Goal: Complete application form: Complete application form

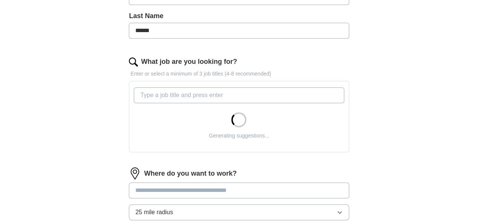
scroll to position [199, 0]
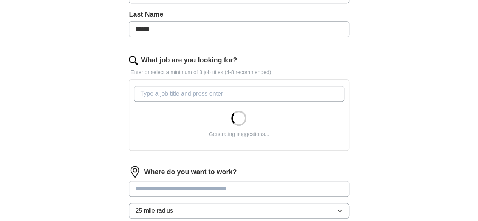
click at [230, 92] on input "What job are you looking for?" at bounding box center [239, 94] width 210 height 16
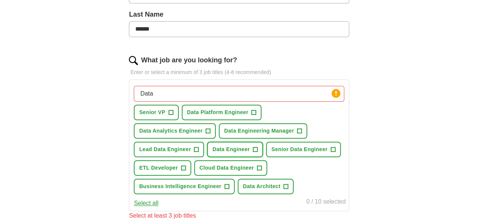
click at [253, 153] on span "+" at bounding box center [255, 149] width 5 height 6
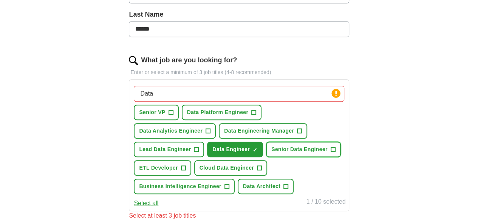
click at [330, 153] on span "+" at bounding box center [332, 149] width 5 height 6
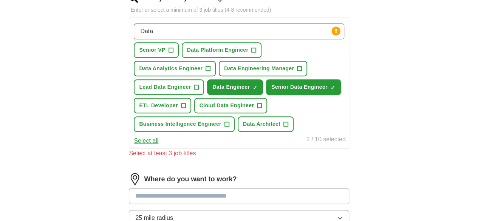
scroll to position [264, 0]
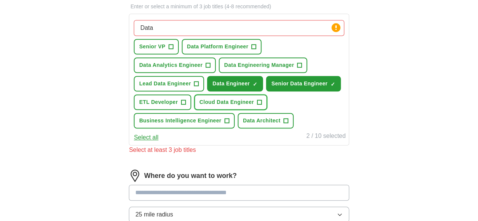
click at [261, 105] on span "+" at bounding box center [259, 102] width 5 height 6
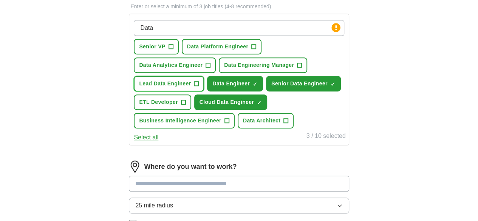
click at [199, 81] on span "+" at bounding box center [196, 84] width 5 height 6
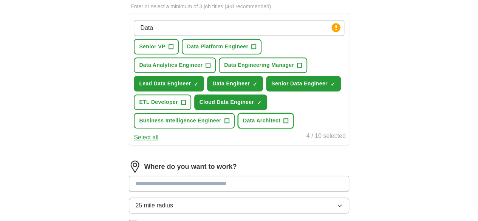
click at [288, 124] on span "+" at bounding box center [286, 121] width 5 height 6
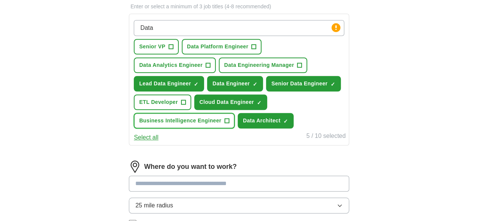
click at [229, 124] on span "+" at bounding box center [226, 121] width 5 height 6
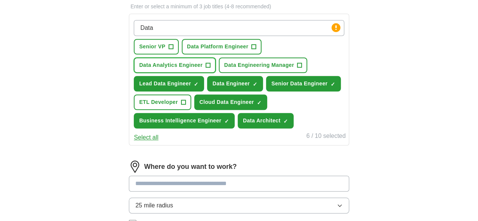
click at [216, 64] on button "Data Analytics Engineer +" at bounding box center [175, 64] width 82 height 15
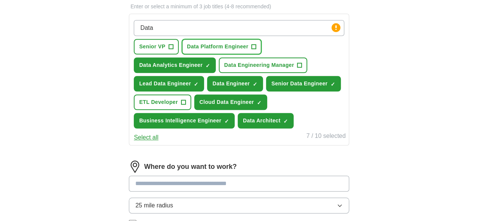
click at [262, 44] on button "Data Platform Engineer +" at bounding box center [222, 46] width 80 height 15
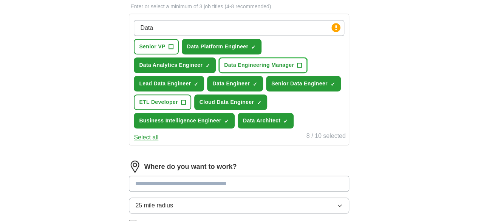
click at [297, 68] on span "+" at bounding box center [299, 65] width 5 height 6
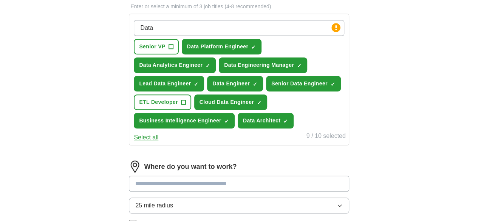
click at [209, 25] on input "Data" at bounding box center [239, 28] width 210 height 16
type input "D"
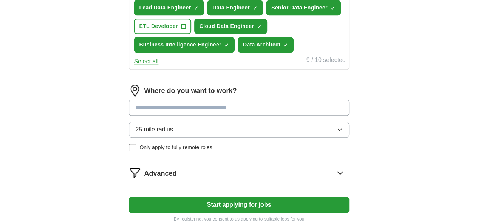
scroll to position [357, 0]
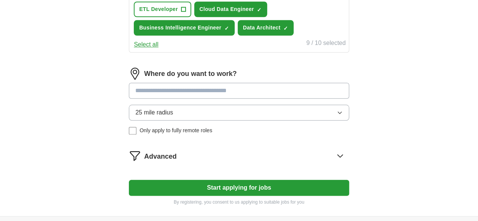
click at [196, 99] on input at bounding box center [239, 91] width 220 height 16
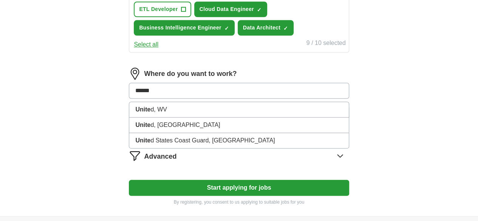
type input "******"
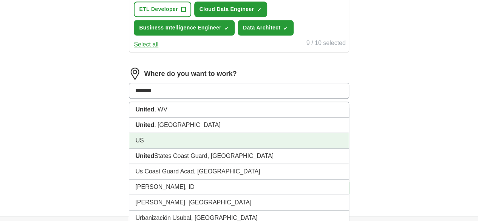
click at [186, 148] on li "US" at bounding box center [238, 140] width 219 height 15
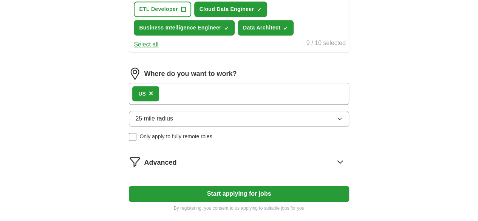
click at [216, 126] on button "25 mile radius" at bounding box center [239, 119] width 220 height 16
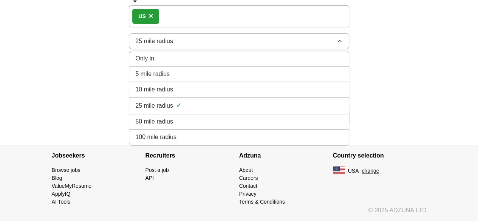
scroll to position [438, 0]
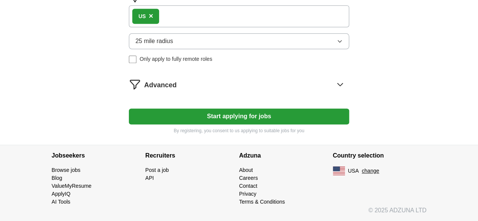
click at [173, 63] on span "Only apply to fully remote roles" at bounding box center [175, 59] width 72 height 8
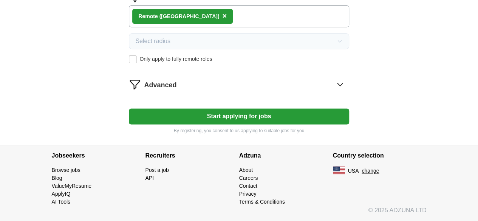
click at [272, 124] on button "Start applying for jobs" at bounding box center [239, 116] width 220 height 16
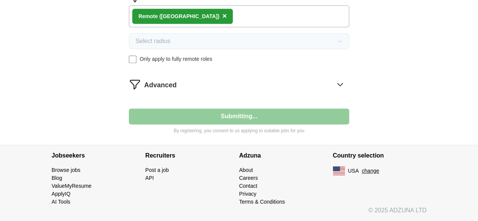
select select "**"
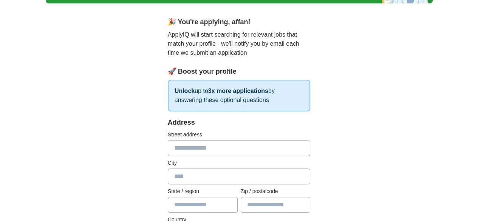
scroll to position [98, 0]
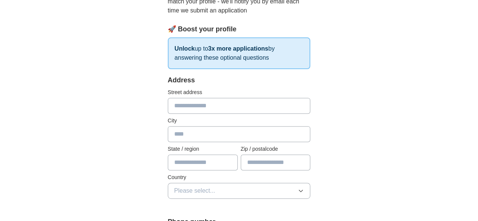
click at [199, 112] on input "text" at bounding box center [239, 106] width 143 height 16
type input "**********"
type input "*******"
type input "**"
type input "*****"
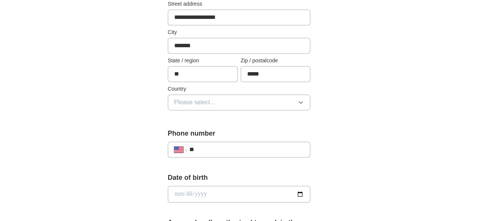
scroll to position [189, 0]
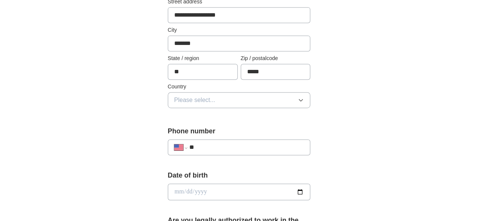
click at [239, 100] on button "Please select..." at bounding box center [239, 100] width 143 height 16
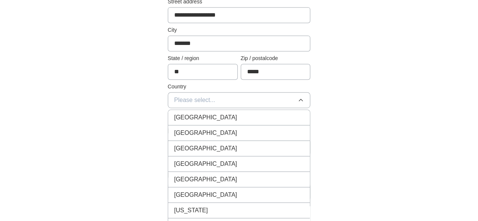
click at [208, 128] on div "[GEOGRAPHIC_DATA]" at bounding box center [239, 132] width 130 height 9
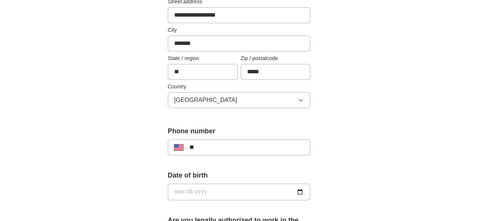
click at [202, 145] on input "**" at bounding box center [246, 147] width 115 height 9
paste input "**********"
type input "**********"
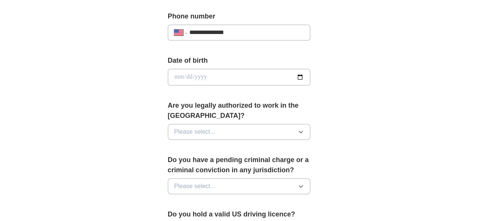
scroll to position [310, 0]
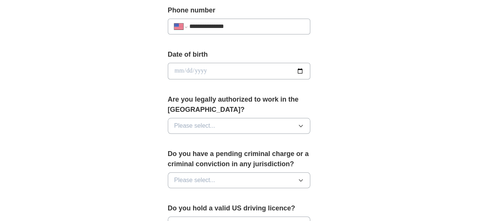
click at [246, 118] on button "Please select..." at bounding box center [239, 126] width 143 height 16
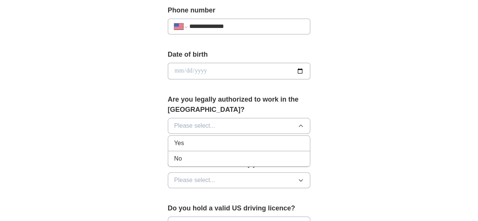
click at [227, 139] on div "Yes" at bounding box center [239, 143] width 130 height 9
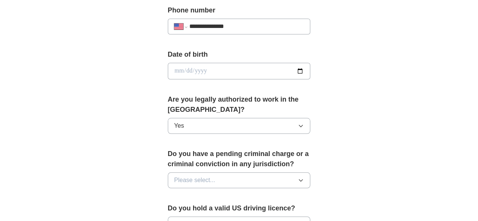
click at [230, 172] on button "Please select..." at bounding box center [239, 180] width 143 height 16
click at [213, 208] on div "No" at bounding box center [239, 212] width 130 height 9
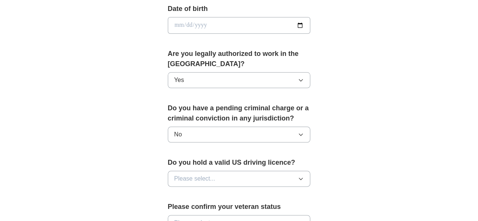
scroll to position [372, 0]
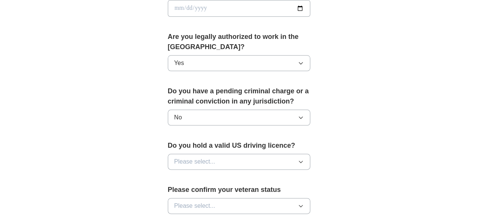
click at [226, 154] on button "Please select..." at bounding box center [239, 162] width 143 height 16
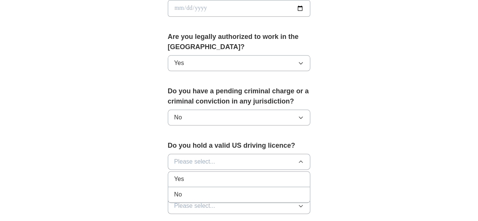
click at [212, 174] on div "Yes" at bounding box center [239, 178] width 130 height 9
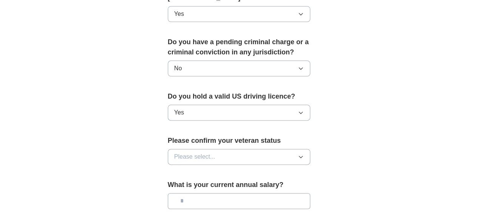
scroll to position [438, 0]
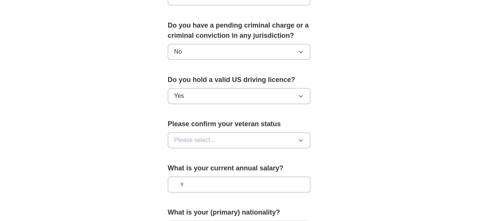
click at [232, 132] on button "Please select..." at bounding box center [239, 140] width 143 height 16
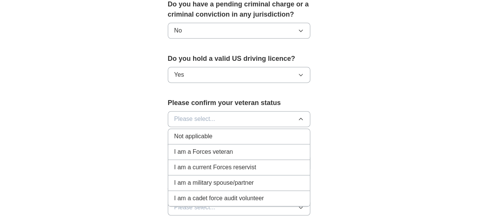
scroll to position [476, 0]
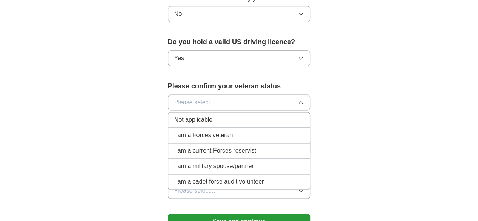
click at [223, 115] on div "Not applicable" at bounding box center [239, 119] width 130 height 9
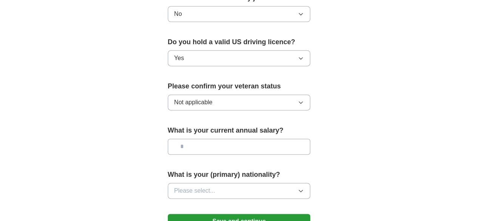
click at [193, 142] on div "What is your current annual salary?" at bounding box center [239, 142] width 143 height 35
click at [183, 139] on input "text" at bounding box center [239, 147] width 143 height 16
type input "********"
click at [201, 183] on button "Please select..." at bounding box center [239, 191] width 143 height 16
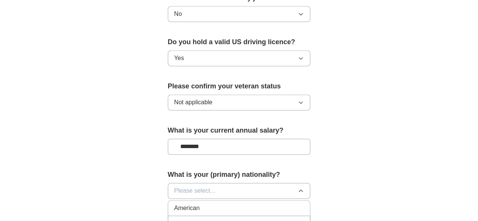
click at [201, 183] on button "Please select..." at bounding box center [239, 191] width 143 height 16
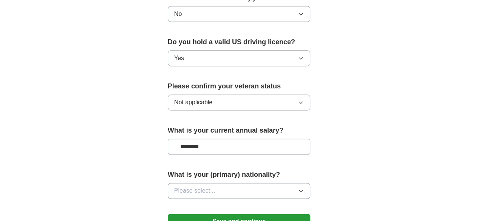
click at [202, 183] on button "Please select..." at bounding box center [239, 191] width 143 height 16
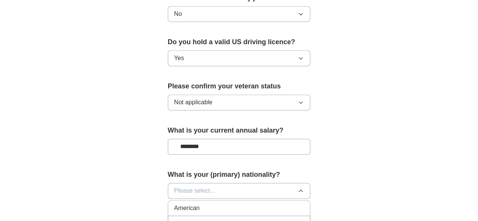
click at [186, 203] on div "American" at bounding box center [239, 207] width 130 height 9
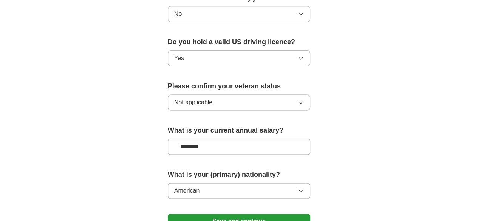
click at [205, 214] on button "Save and continue" at bounding box center [239, 221] width 143 height 15
